Goal: Task Accomplishment & Management: Complete application form

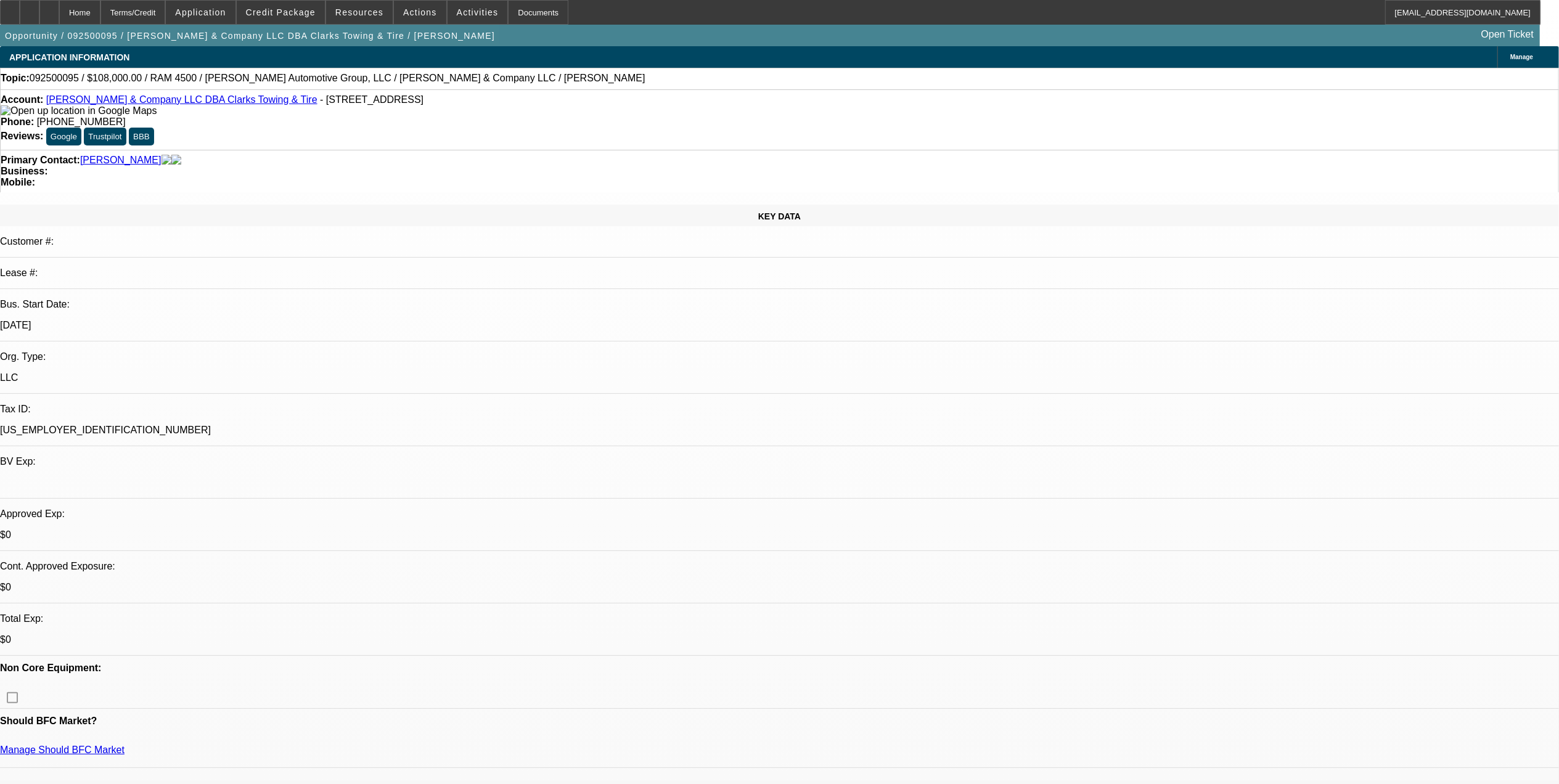
select select "0.1"
select select "2"
select select "0"
select select "0.1"
select select "2"
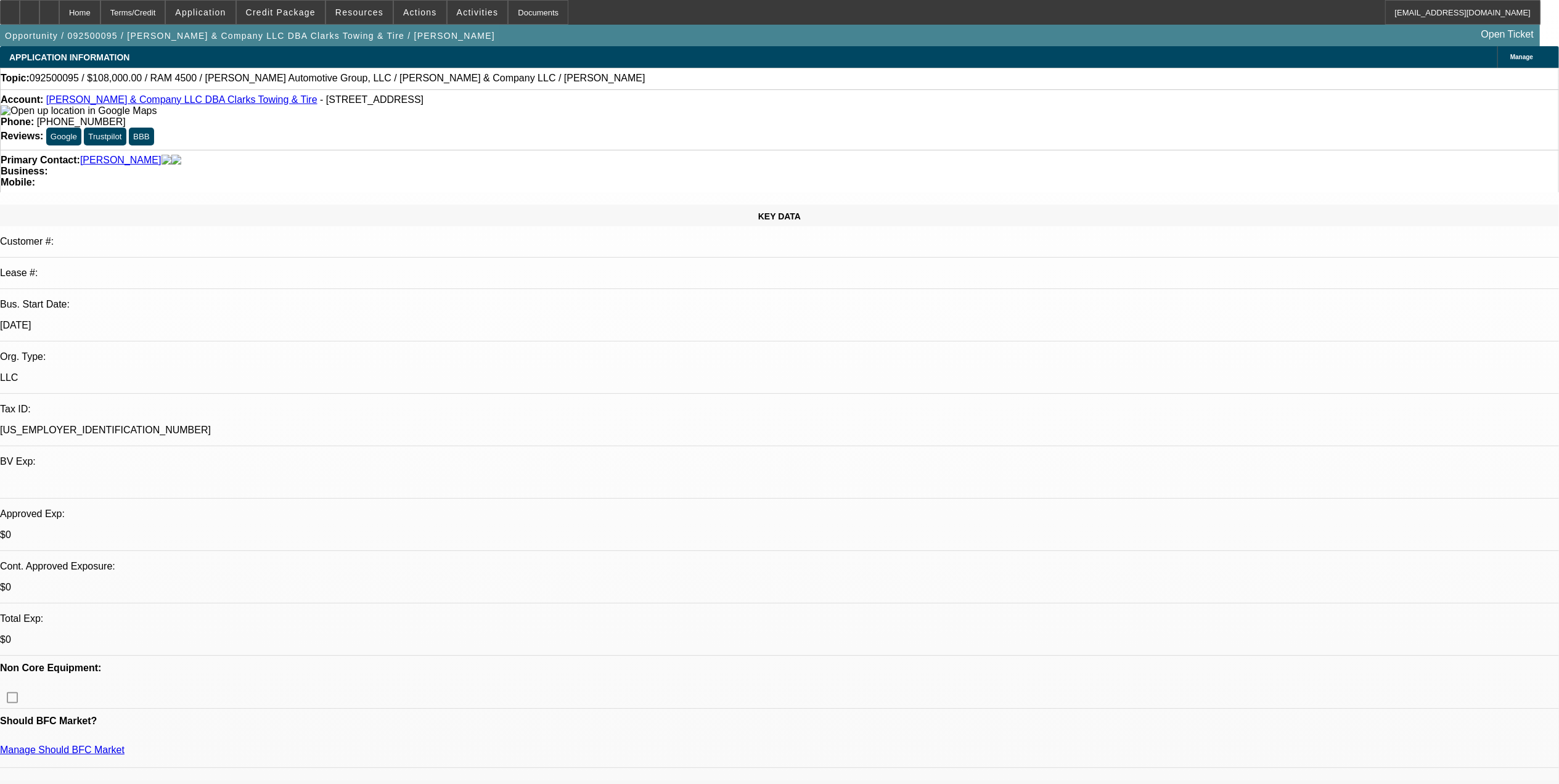
select select "0"
select select "0.1"
select select "2"
select select "0"
select select "0.1"
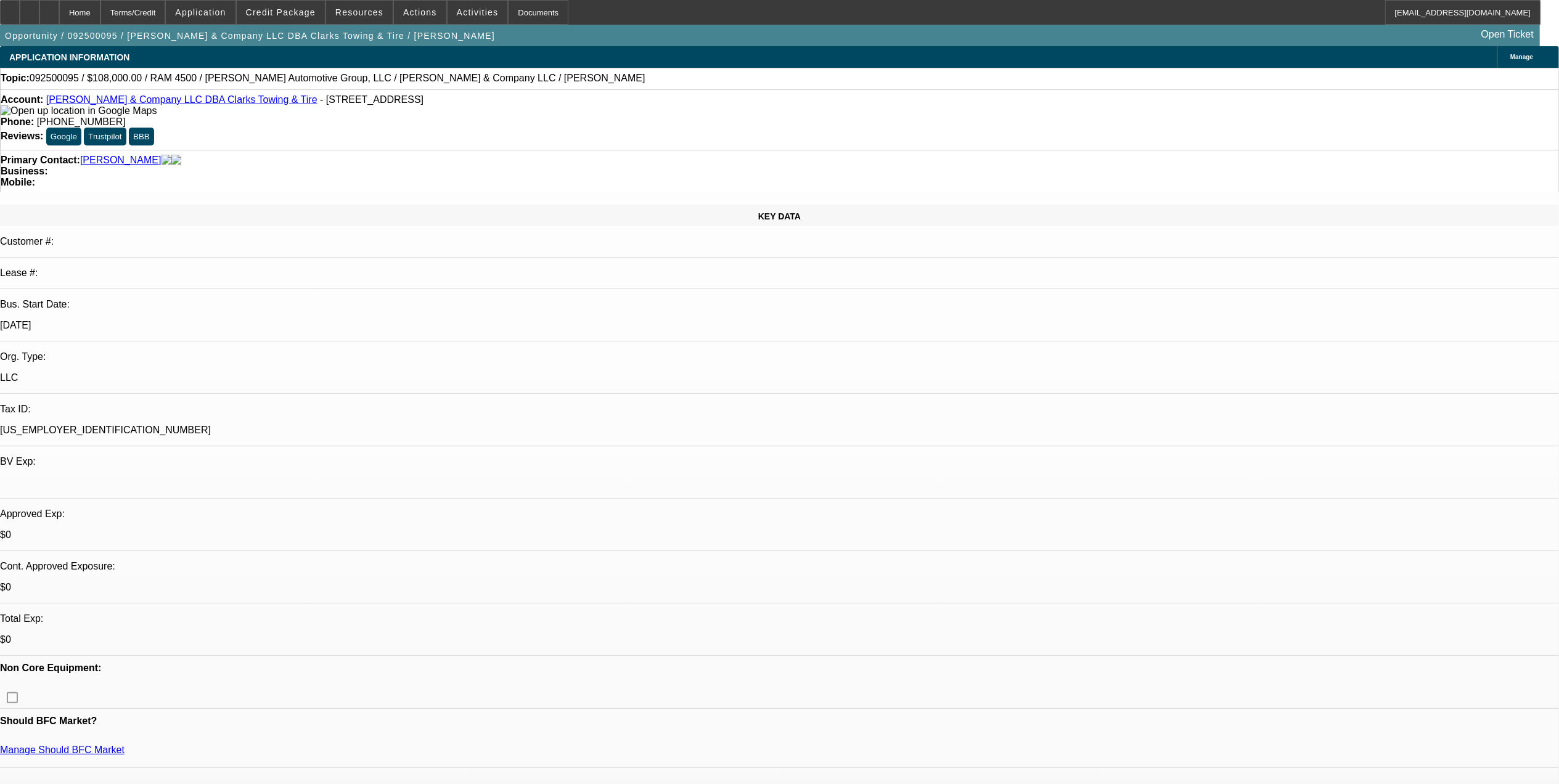
select select "2"
select select "0"
select select "1"
select select "2"
select select "6"
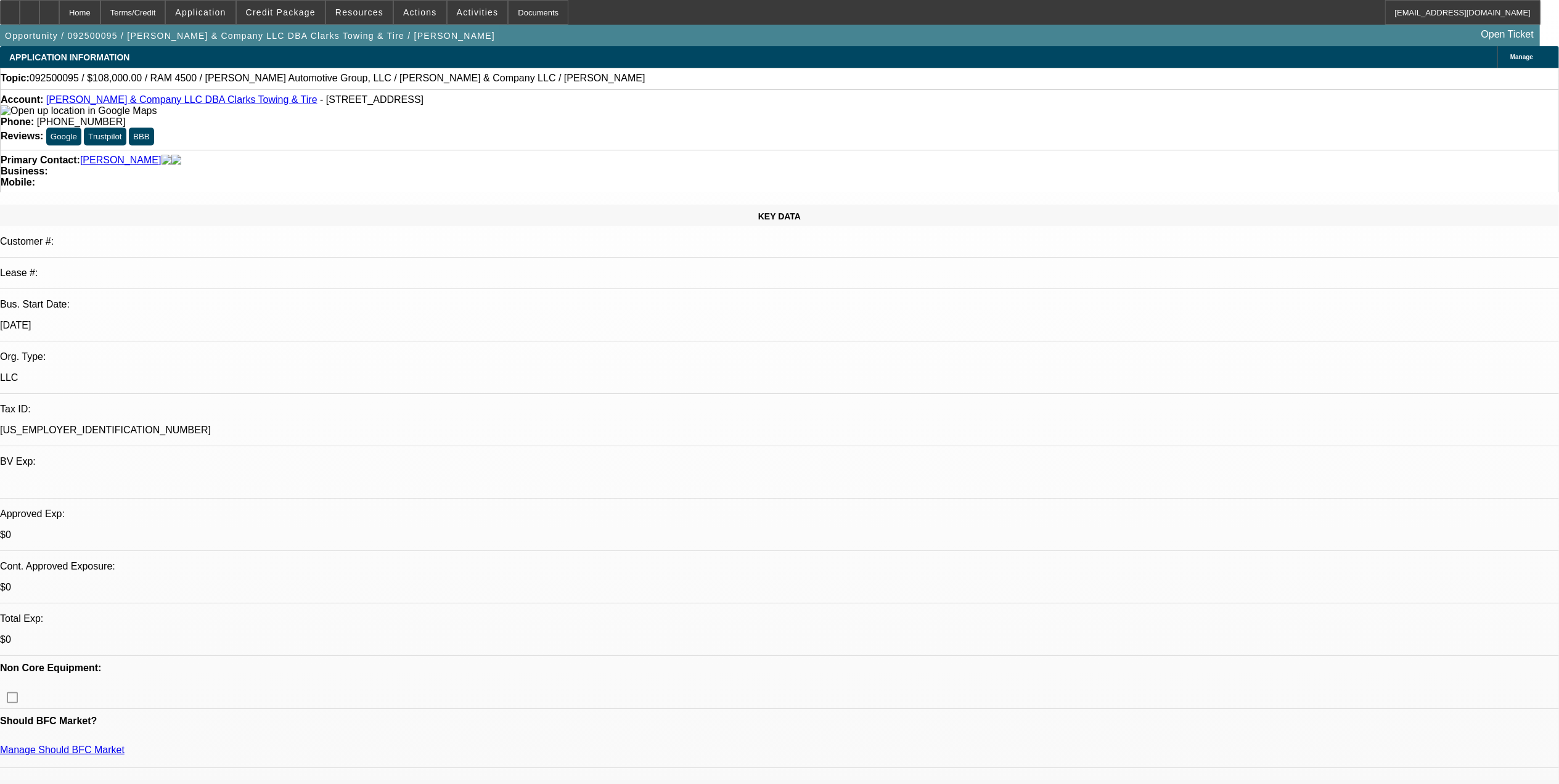
select select "1"
select select "2"
select select "6"
select select "1"
select select "2"
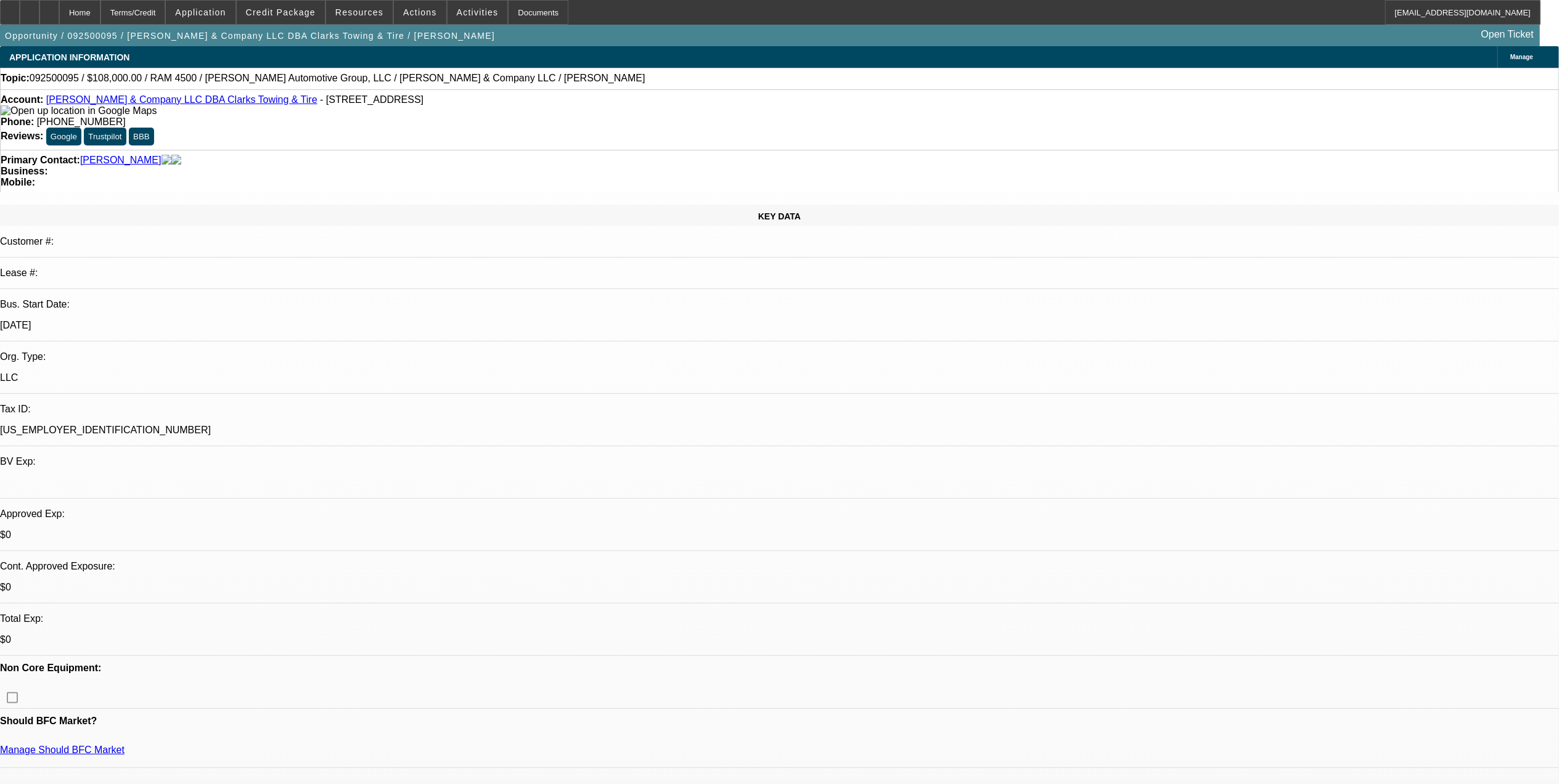
select select "6"
select select "1"
select select "2"
select select "6"
